Goal: Navigation & Orientation: Find specific page/section

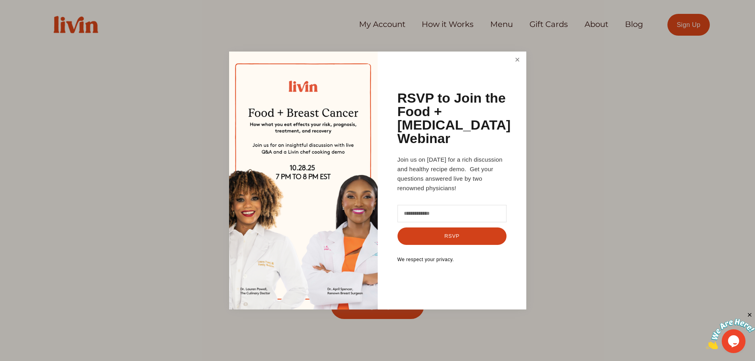
click at [517, 63] on link "Close" at bounding box center [516, 60] width 15 height 15
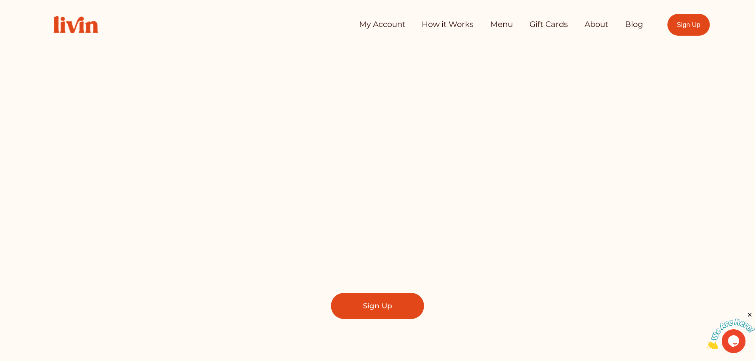
click at [437, 23] on link "How it Works" at bounding box center [448, 25] width 52 height 16
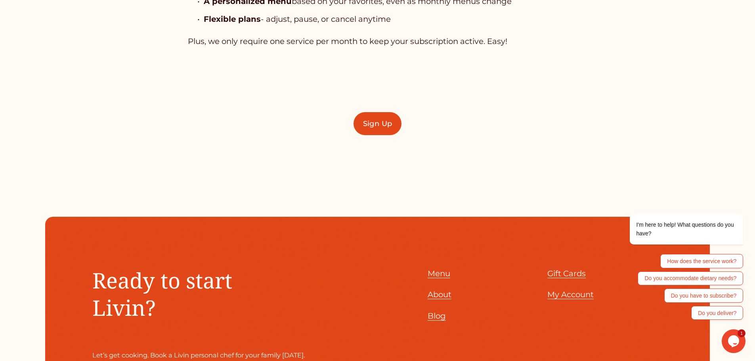
scroll to position [2694, 0]
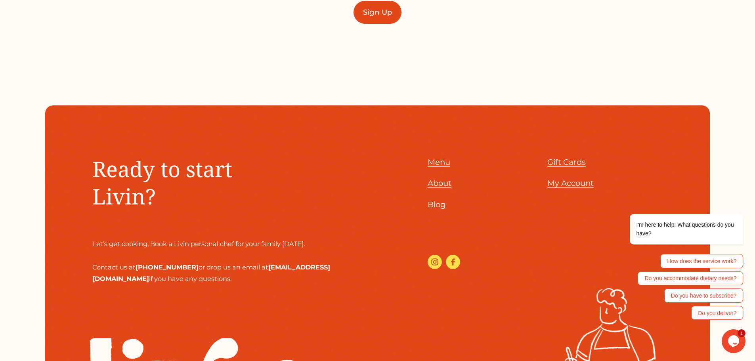
click at [439, 166] on span "Menu" at bounding box center [438, 162] width 23 height 10
